Goal: Check status

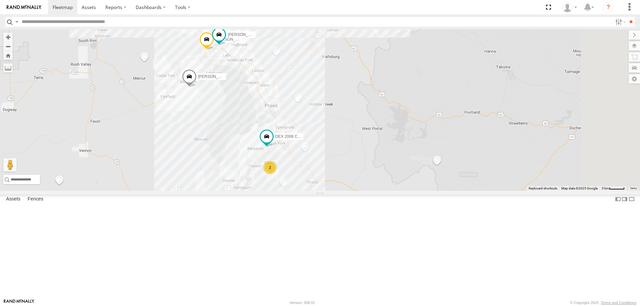
drag, startPoint x: 359, startPoint y: 185, endPoint x: 323, endPoint y: 177, distance: 37.3
click at [323, 177] on div "[PERSON_NAME] 2020 F350 GT2 [PERSON_NAME] -2023 F150 JARED -2017 F150 DEX 2008 …" at bounding box center [320, 110] width 640 height 162
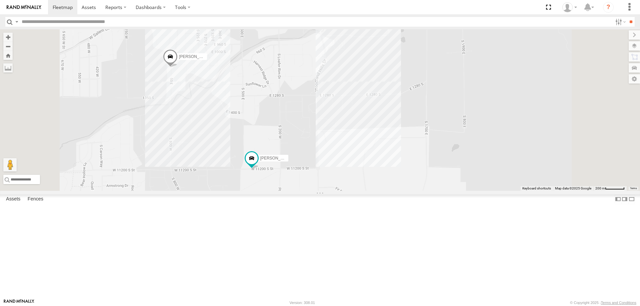
click at [287, 163] on div "[PERSON_NAME] 2020 F350 GT2 [PERSON_NAME] -2023 F150 [PERSON_NAME] -2017 F150 D…" at bounding box center [320, 110] width 640 height 162
click at [420, 156] on div "[PERSON_NAME] 2020 F350 GT2 [PERSON_NAME] -2023 F150 JARED -2017 F150 DEX 2008 …" at bounding box center [320, 110] width 640 height 162
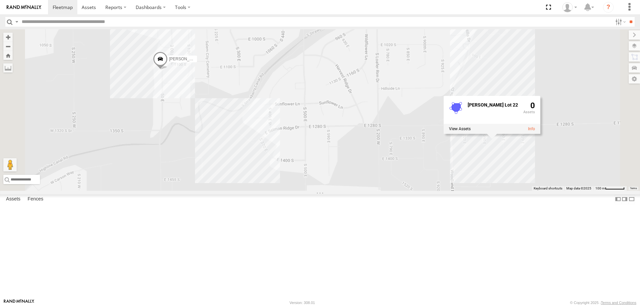
click at [264, 96] on div "[PERSON_NAME] 2020 F350 GT2 [PERSON_NAME] -2023 F150 [PERSON_NAME] -2017 F150 D…" at bounding box center [320, 110] width 640 height 162
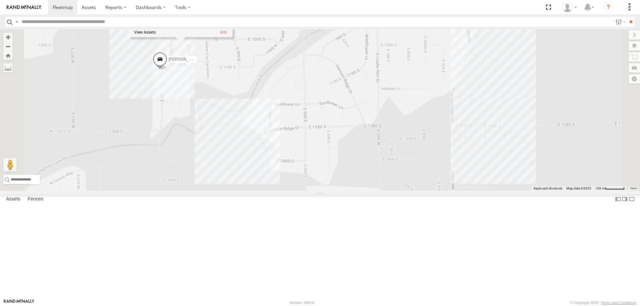
click at [309, 132] on div "[PERSON_NAME] 2020 F350 GT2 [PERSON_NAME] -2023 F150 [PERSON_NAME] -2017 F150 D…" at bounding box center [320, 110] width 640 height 162
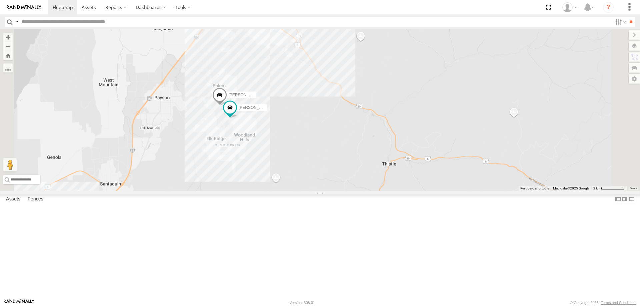
drag, startPoint x: 321, startPoint y: 165, endPoint x: 321, endPoint y: 211, distance: 45.6
click at [321, 191] on div "[PERSON_NAME] 2020 F350 GT2 [PERSON_NAME] -2023 F150 [PERSON_NAME] -2017 F150 D…" at bounding box center [320, 110] width 640 height 162
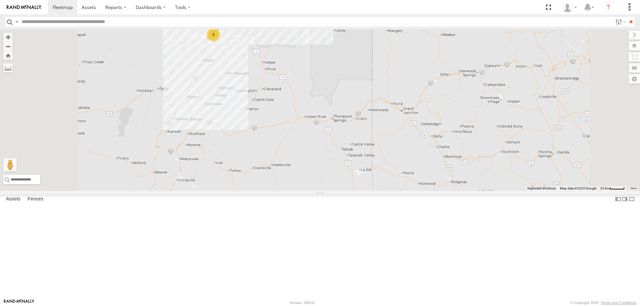
drag, startPoint x: 318, startPoint y: 110, endPoint x: 323, endPoint y: 152, distance: 42.9
click at [323, 152] on div "[PERSON_NAME] -2017 F150 4 2 3" at bounding box center [320, 110] width 640 height 162
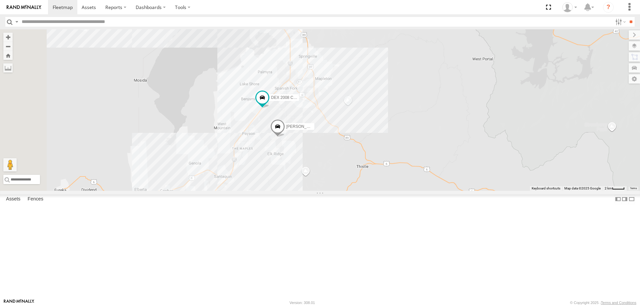
drag, startPoint x: 366, startPoint y: 205, endPoint x: 371, endPoint y: 232, distance: 27.0
click at [371, 191] on div "[PERSON_NAME] 2020 F350 GT2 [PERSON_NAME] -2023 F150 [PERSON_NAME] 2016 Chevy 3…" at bounding box center [320, 110] width 640 height 162
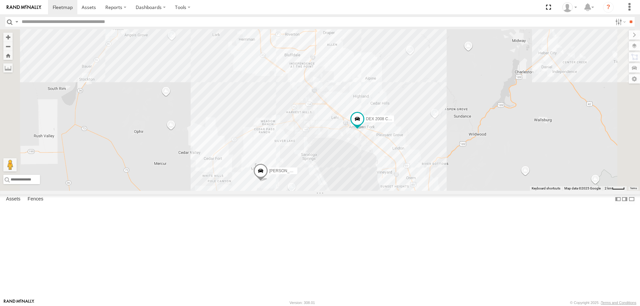
drag, startPoint x: 361, startPoint y: 103, endPoint x: 402, endPoint y: 110, distance: 42.2
click at [368, 122] on div "3 [PERSON_NAME] 2020 F350 GT2 2 [PERSON_NAME] 2016 Chevy 3500 DEX 2008 Chevy" at bounding box center [320, 110] width 640 height 162
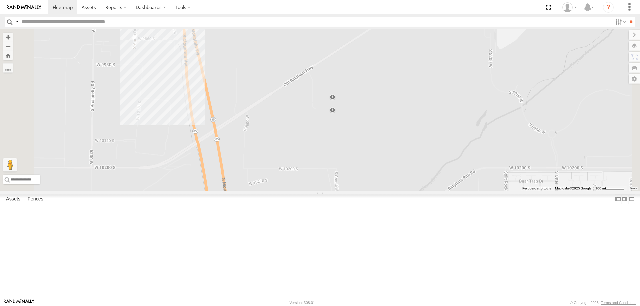
drag, startPoint x: 243, startPoint y: 107, endPoint x: 255, endPoint y: 128, distance: 24.4
click at [255, 128] on div "[PERSON_NAME] 2020 F350 GT2 [PERSON_NAME] 2016 Chevy 3500 DEX 2008 Chevy Shop 2…" at bounding box center [320, 110] width 640 height 162
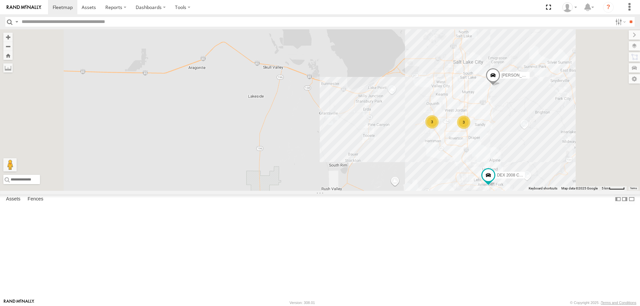
drag, startPoint x: 575, startPoint y: 188, endPoint x: 448, endPoint y: 159, distance: 129.7
click at [449, 159] on div "[PERSON_NAME] 2020 F350 GT2 DEX 2008 Chevy [PERSON_NAME] -2017 F150 3 3" at bounding box center [320, 110] width 640 height 162
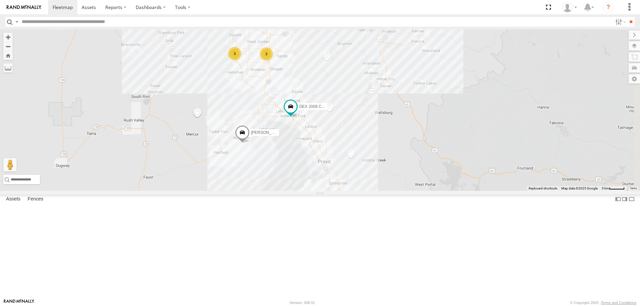
drag, startPoint x: 431, startPoint y: 155, endPoint x: 447, endPoint y: 115, distance: 43.0
click at [447, 115] on div "[PERSON_NAME] 2020 F350 GT2 DEX 2008 Chevy [PERSON_NAME] -2017 F150 3 3 [PERSON…" at bounding box center [320, 110] width 640 height 162
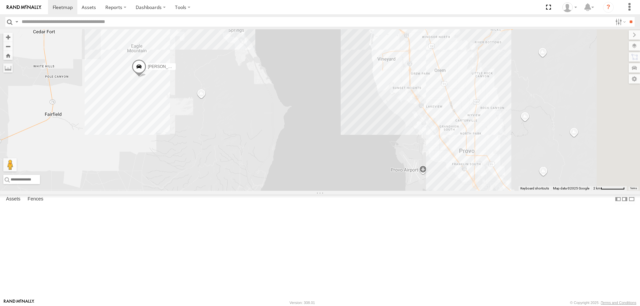
drag, startPoint x: 365, startPoint y: 186, endPoint x: 458, endPoint y: 319, distance: 162.4
click at [458, 306] on html at bounding box center [320, 153] width 640 height 306
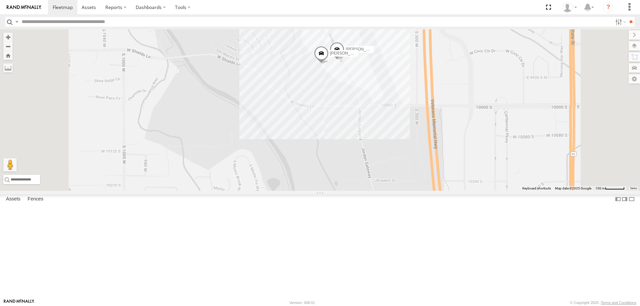
drag, startPoint x: 418, startPoint y: 123, endPoint x: 441, endPoint y: 192, distance: 73.1
click at [441, 191] on div "[PERSON_NAME] 2020 F350 GT2 DEX 2008 Chevy [PERSON_NAME] -2017 F150 [PERSON_NAM…" at bounding box center [320, 110] width 640 height 162
